Goal: Check status: Check status

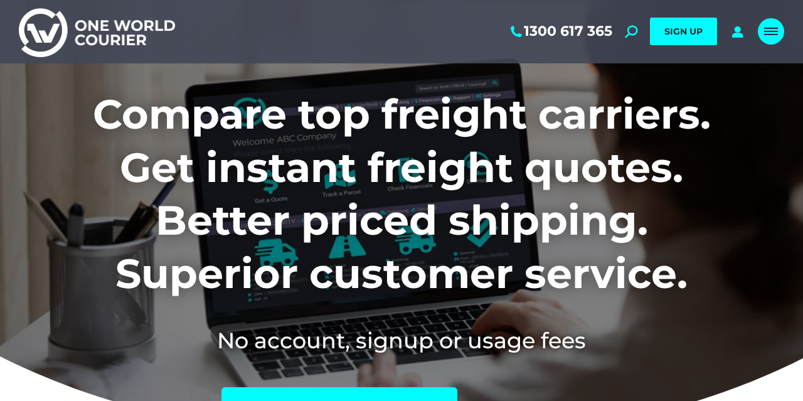
click at [769, 30] on div "Mobile menu icon" at bounding box center [771, 31] width 14 height 10
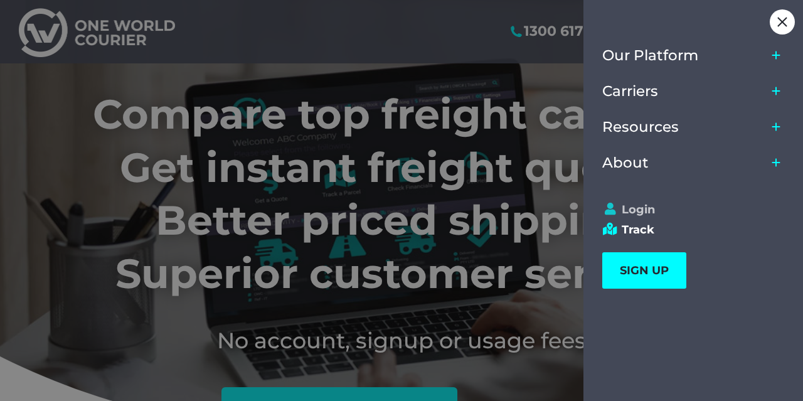
click at [641, 215] on link "Login" at bounding box center [688, 210] width 171 height 14
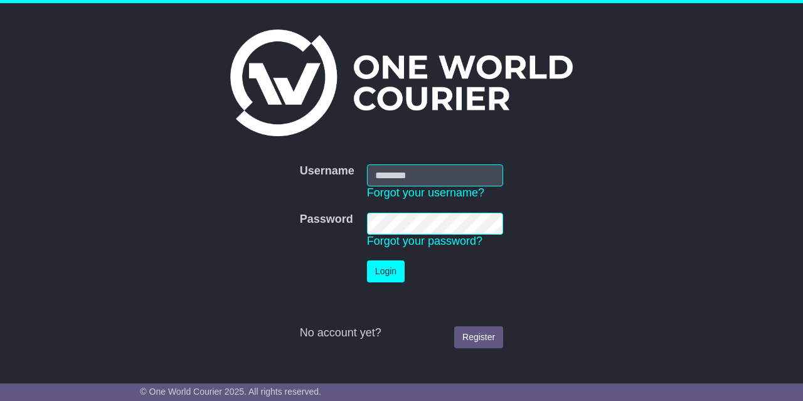
click at [418, 176] on input "Username" at bounding box center [435, 175] width 136 height 22
type input "**********"
click at [382, 274] on button "Login" at bounding box center [386, 271] width 38 height 22
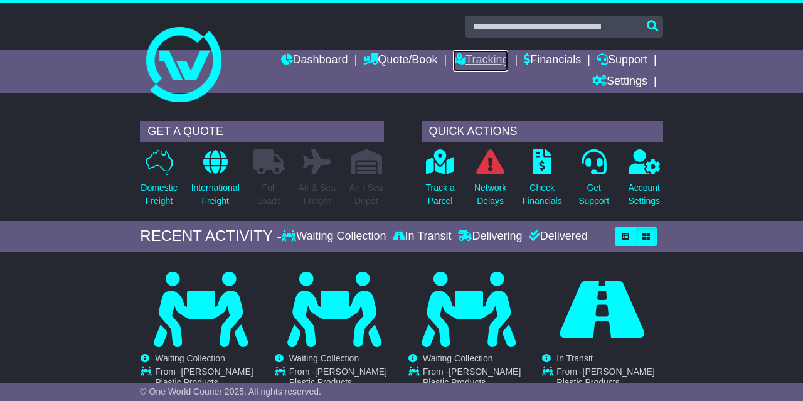
click at [475, 58] on link "Tracking" at bounding box center [480, 60] width 55 height 21
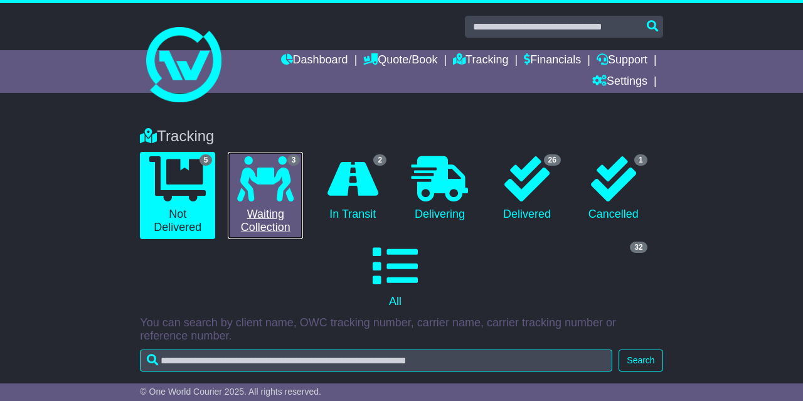
click at [264, 217] on link "3 Waiting Collection" at bounding box center [265, 195] width 75 height 87
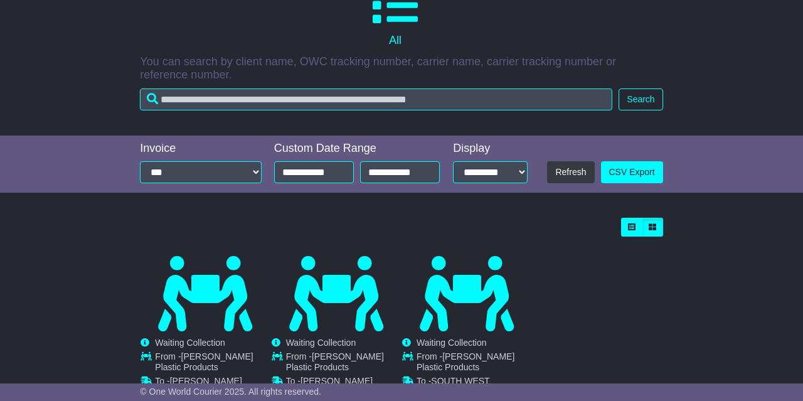
scroll to position [326, 0]
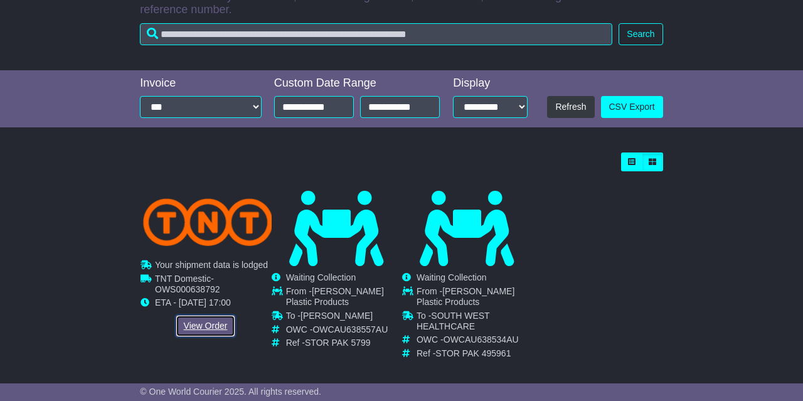
click at [208, 322] on link "View Order" at bounding box center [206, 326] width 60 height 22
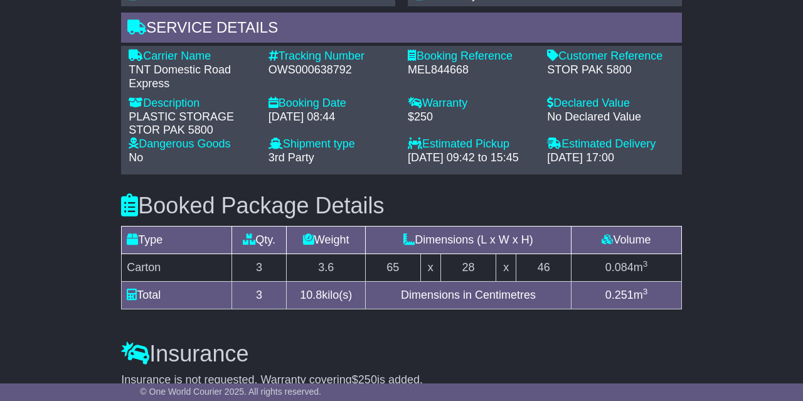
scroll to position [1032, 0]
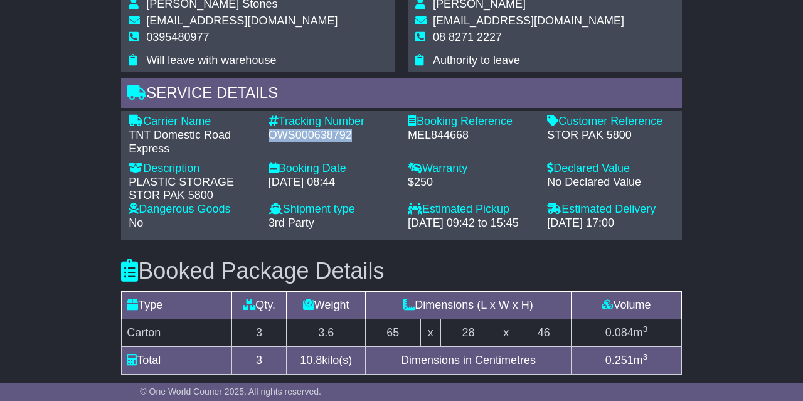
drag, startPoint x: 272, startPoint y: 135, endPoint x: 353, endPoint y: 134, distance: 81.0
click at [353, 134] on div "OWS000638792" at bounding box center [332, 136] width 127 height 14
copy div "OWS000638792"
